Goal: Transaction & Acquisition: Purchase product/service

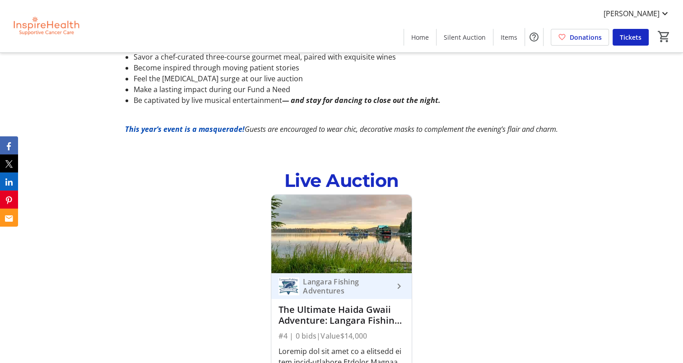
scroll to position [628, 0]
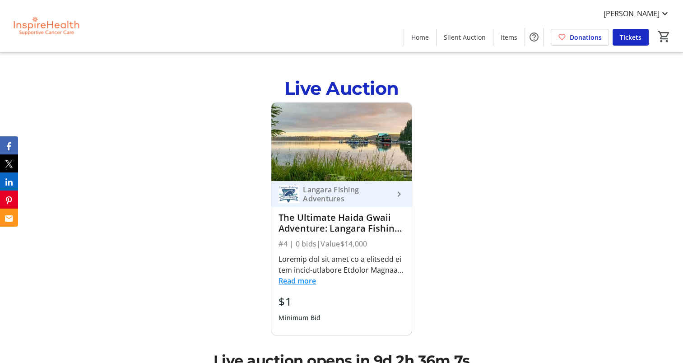
click at [296, 275] on button "Read more" at bounding box center [297, 280] width 37 height 11
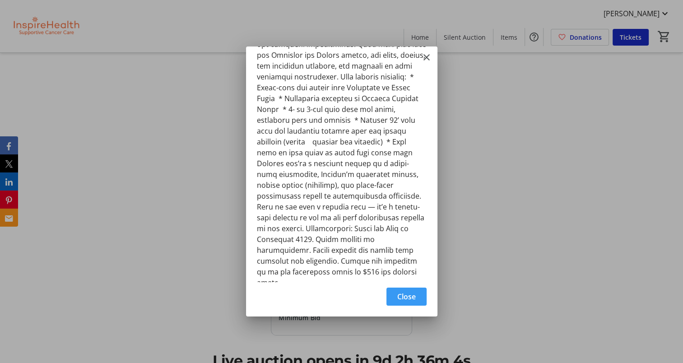
scroll to position [0, 0]
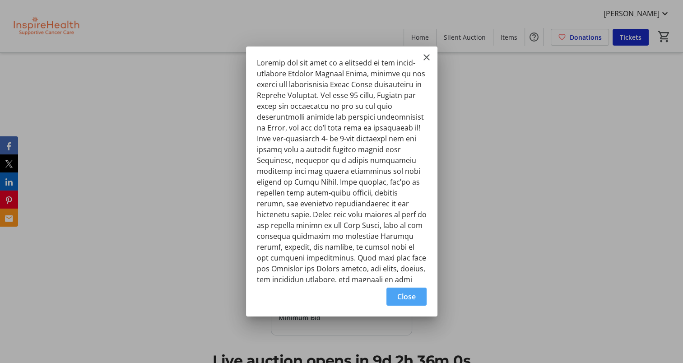
click at [406, 294] on span "Close" at bounding box center [406, 296] width 19 height 11
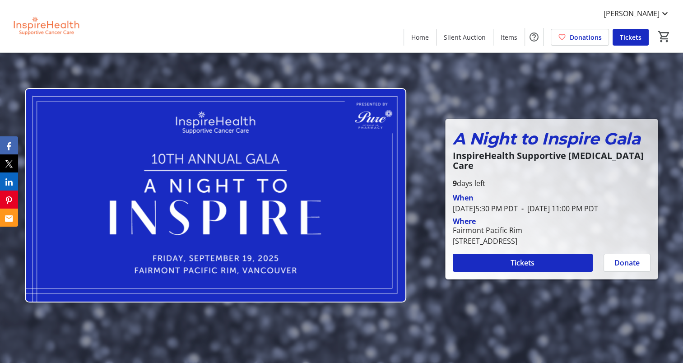
scroll to position [628, 0]
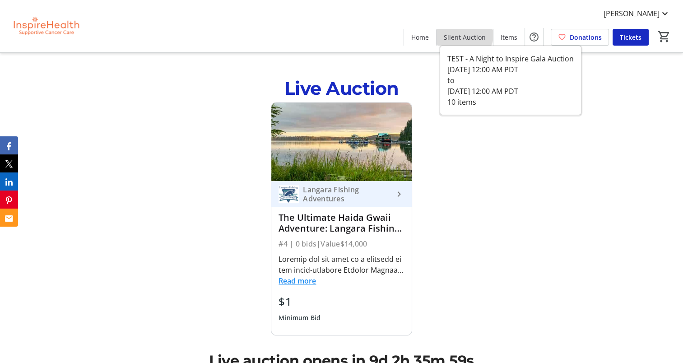
click at [467, 33] on span "Silent Auction" at bounding box center [465, 37] width 42 height 9
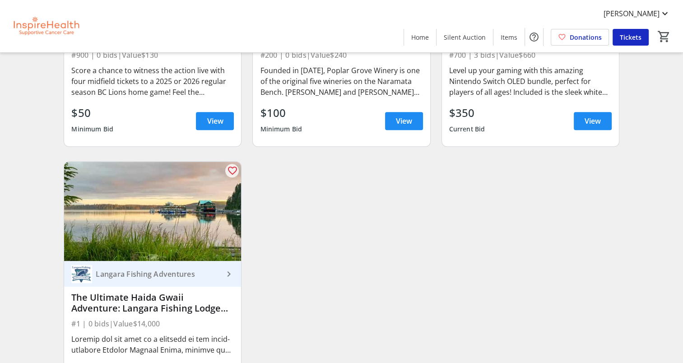
scroll to position [810, 0]
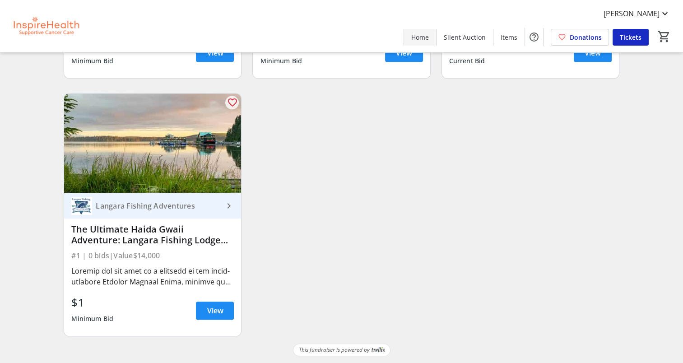
click at [425, 41] on span "Home" at bounding box center [420, 37] width 18 height 9
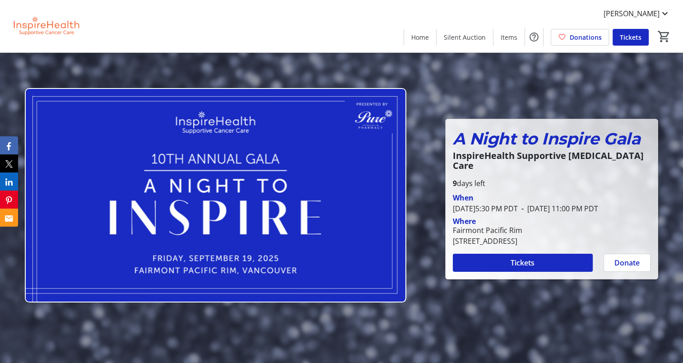
scroll to position [204, 0]
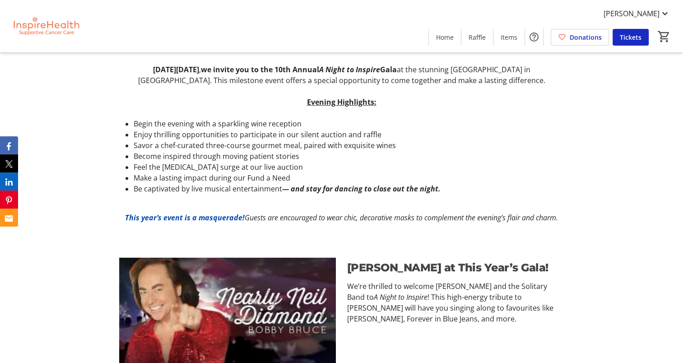
scroll to position [451, 0]
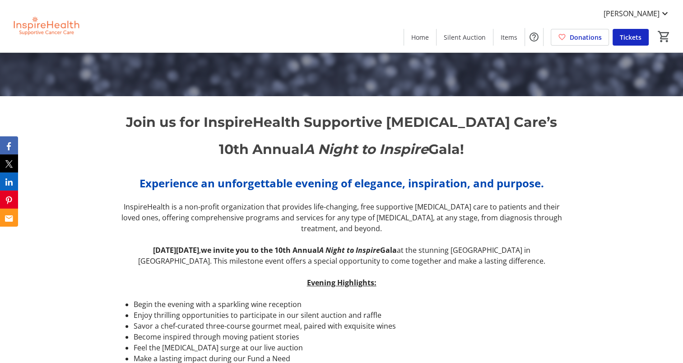
scroll to position [266, 0]
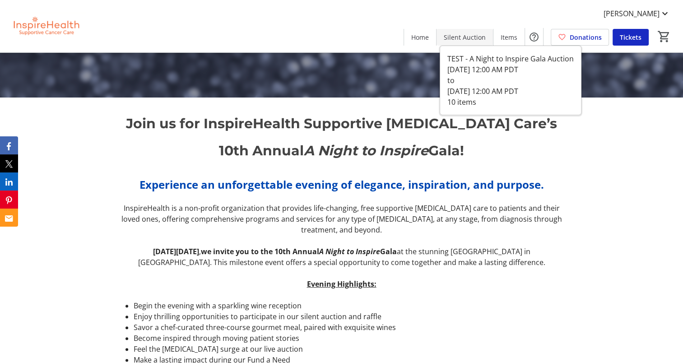
click at [463, 41] on span "Silent Auction" at bounding box center [465, 37] width 42 height 9
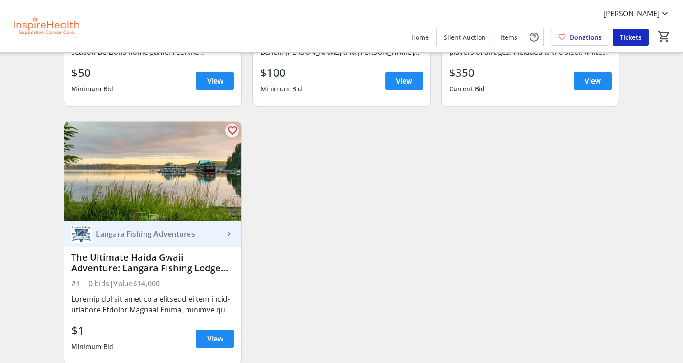
scroll to position [797, 0]
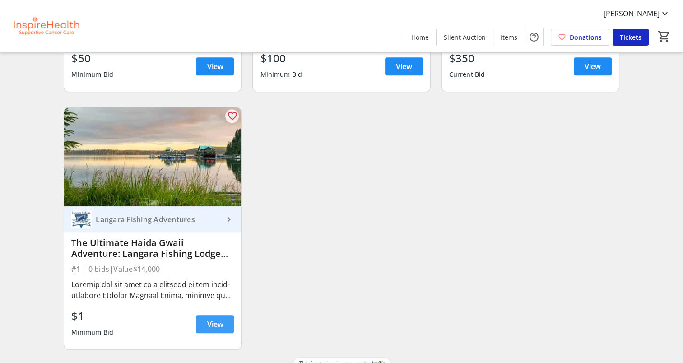
click at [214, 328] on span "View" at bounding box center [215, 324] width 16 height 11
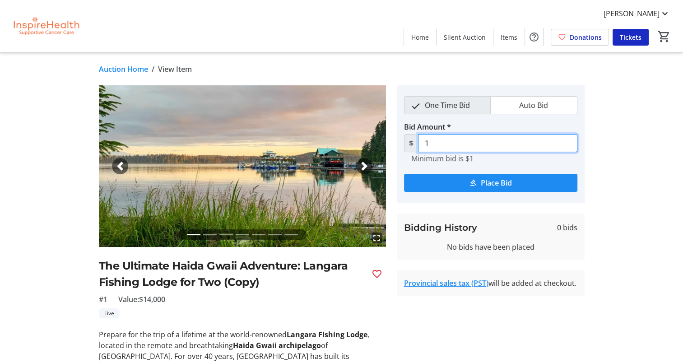
click at [438, 143] on input "1" at bounding box center [497, 143] width 159 height 18
type input "10,000"
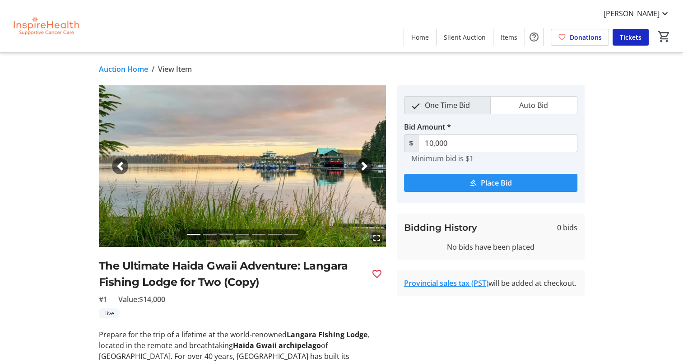
click at [455, 182] on span "submit" at bounding box center [490, 183] width 173 height 22
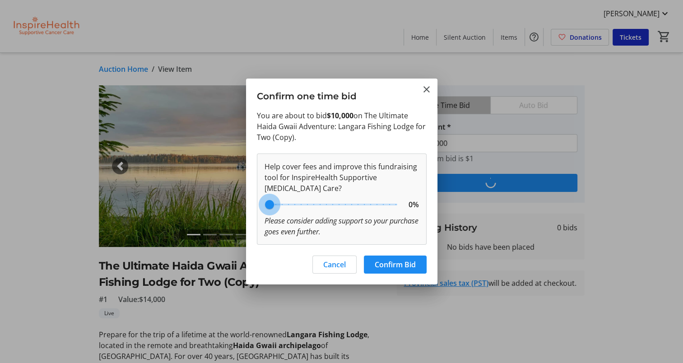
drag, startPoint x: 320, startPoint y: 210, endPoint x: 207, endPoint y: 217, distance: 113.1
type input "0"
click at [259, 214] on input "range" at bounding box center [333, 205] width 148 height 20
click at [426, 89] on mat-icon "Close" at bounding box center [426, 89] width 11 height 11
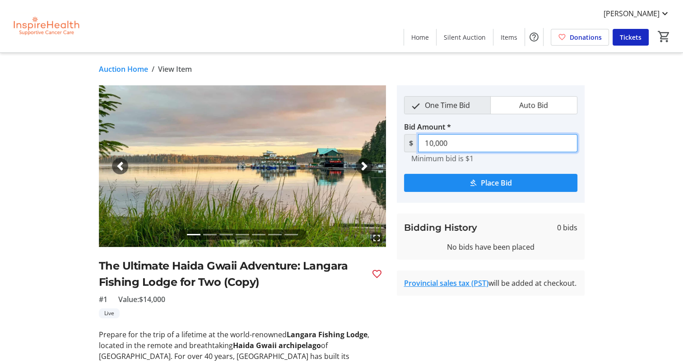
click at [457, 142] on input "10,000" at bounding box center [497, 143] width 159 height 18
type input "1"
type input "0"
click at [458, 145] on input "2" at bounding box center [497, 143] width 159 height 18
type input "2"
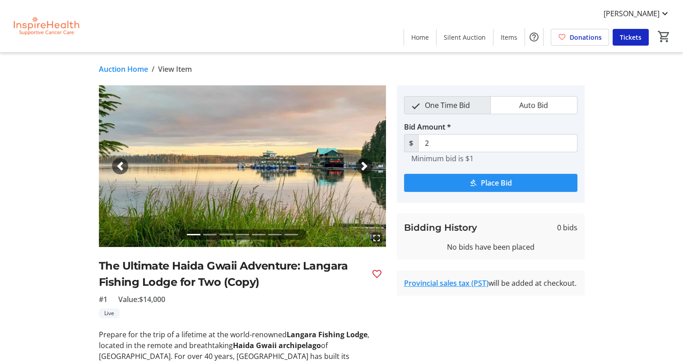
click at [424, 177] on span "submit" at bounding box center [490, 183] width 173 height 22
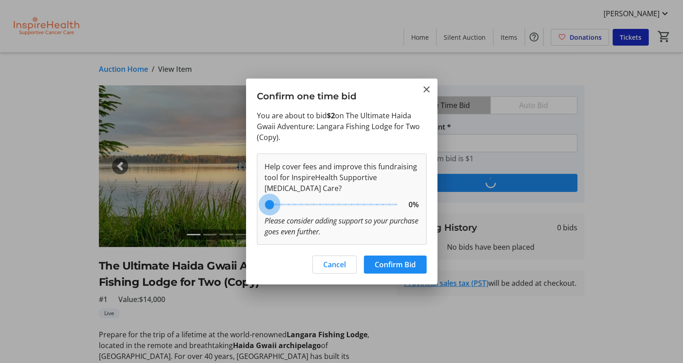
type input "0"
click at [270, 210] on input "range" at bounding box center [333, 205] width 148 height 20
click at [403, 266] on span "Confirm Bid" at bounding box center [395, 264] width 41 height 11
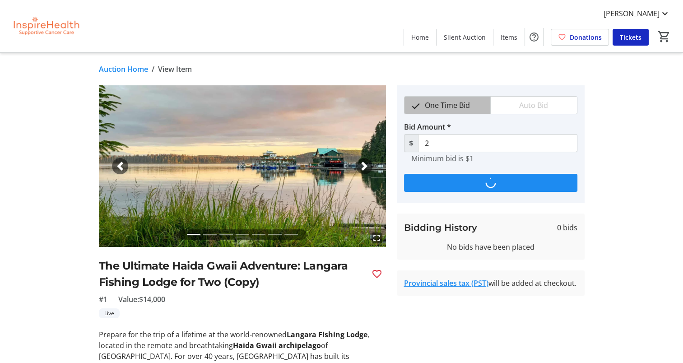
type input "3"
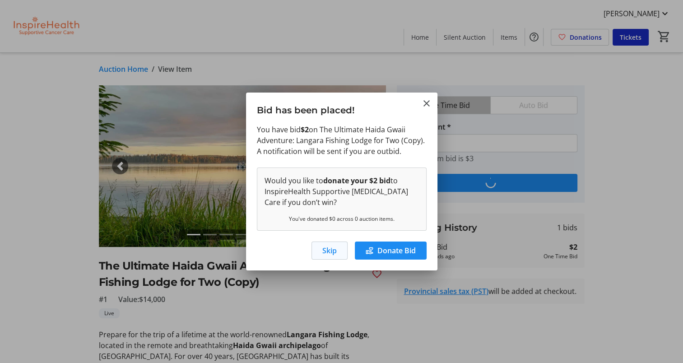
click at [337, 251] on span "button" at bounding box center [329, 251] width 35 height 22
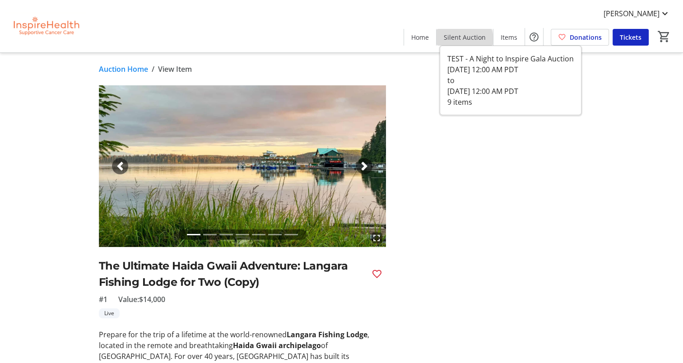
click at [464, 40] on span "Silent Auction" at bounding box center [465, 37] width 42 height 9
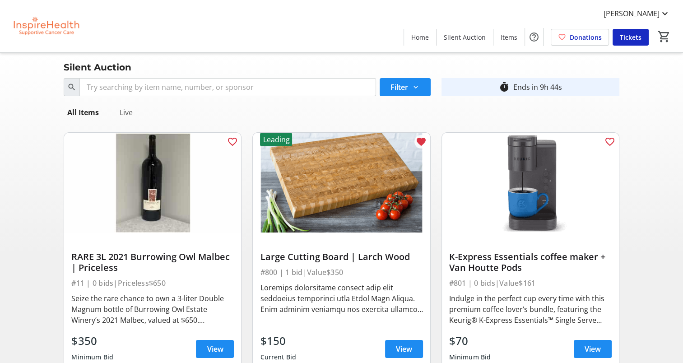
click at [135, 112] on div "Live" at bounding box center [126, 112] width 20 height 18
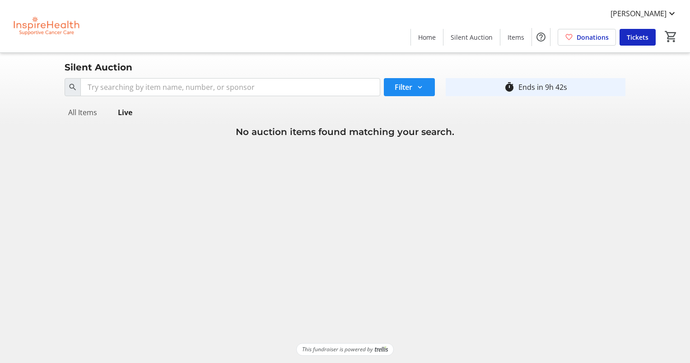
click at [72, 109] on div "All Items" at bounding box center [83, 112] width 36 height 18
